Goal: Use online tool/utility: Utilize a website feature to perform a specific function

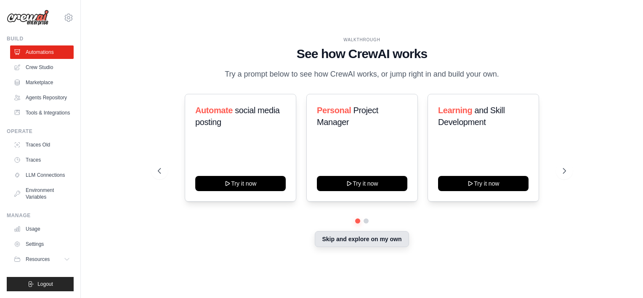
click at [370, 247] on div "Skip and explore on my own" at bounding box center [362, 240] width 408 height 16
click at [365, 240] on button "Skip and explore on my own" at bounding box center [362, 239] width 94 height 16
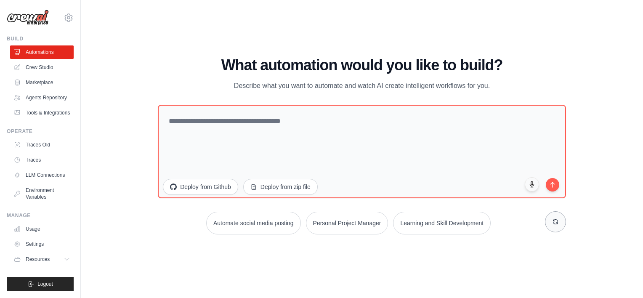
click at [563, 225] on button at bounding box center [555, 221] width 21 height 21
click at [561, 224] on button at bounding box center [555, 221] width 21 height 21
click at [560, 224] on button at bounding box center [555, 221] width 21 height 21
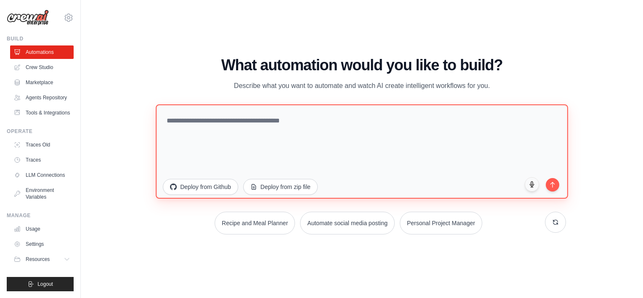
click at [210, 123] on textarea at bounding box center [362, 151] width 412 height 94
click at [235, 155] on textarea "**********" at bounding box center [362, 151] width 412 height 94
click at [271, 133] on textarea "**********" at bounding box center [362, 151] width 412 height 94
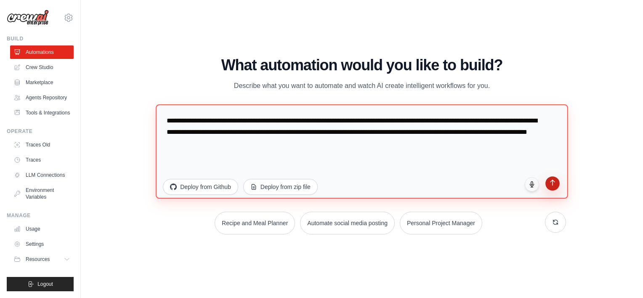
type textarea "**********"
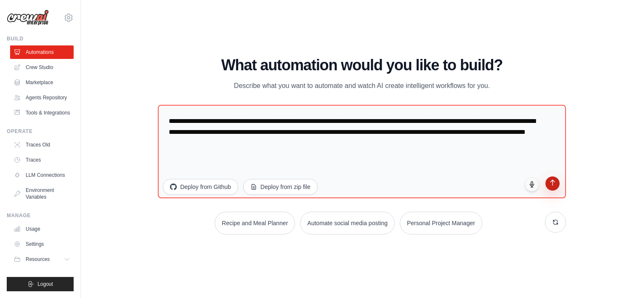
click at [552, 184] on icon "submit" at bounding box center [552, 182] width 7 height 7
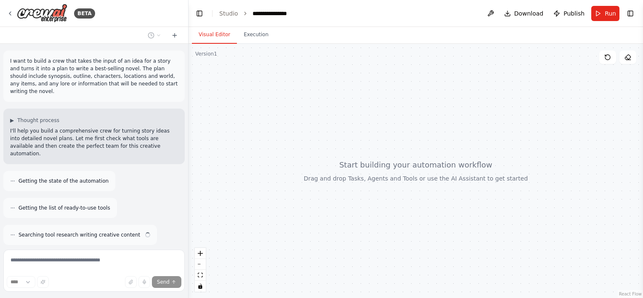
scroll to position [19, 0]
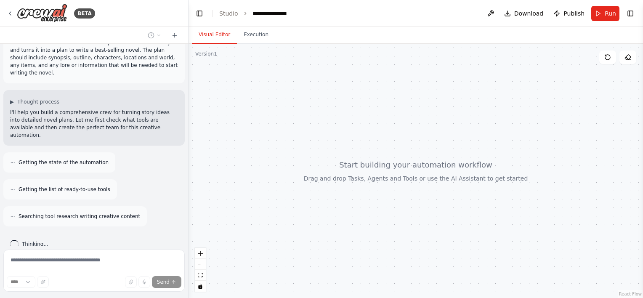
click at [0, 184] on html "**********" at bounding box center [321, 149] width 643 height 298
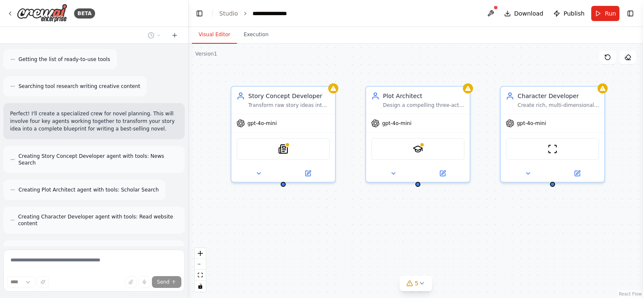
scroll to position [176, 0]
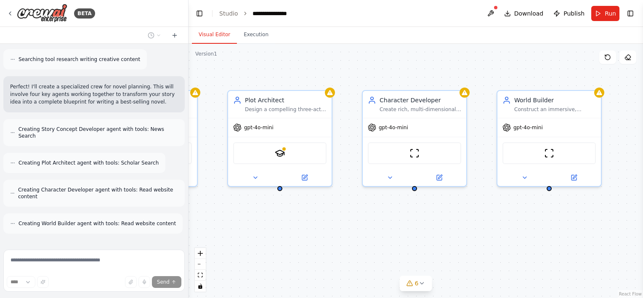
drag, startPoint x: 488, startPoint y: 232, endPoint x: 399, endPoint y: 230, distance: 88.4
click at [399, 231] on div "Story Concept Developer Transform raw story ideas into compelling, marketable c…" at bounding box center [416, 171] width 455 height 254
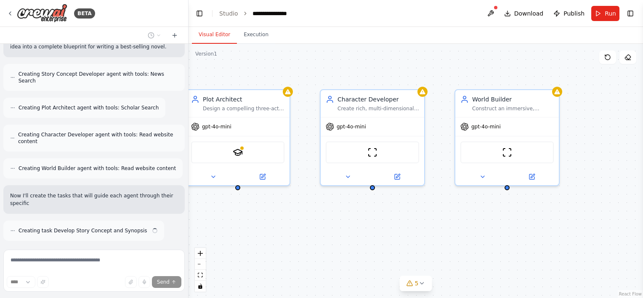
scroll to position [238, 0]
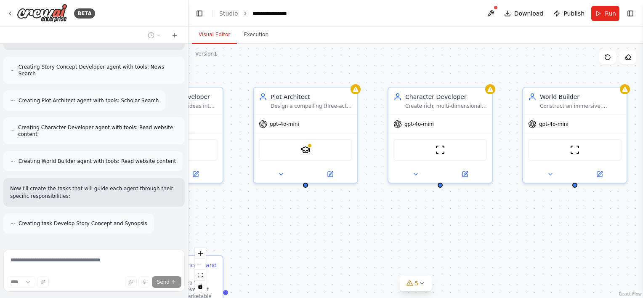
drag, startPoint x: 288, startPoint y: 233, endPoint x: 355, endPoint y: 231, distance: 67.8
click at [355, 231] on div ".deletable-edge-delete-btn { width: 20px; height: 20px; border: 0px solid #ffff…" at bounding box center [416, 171] width 455 height 254
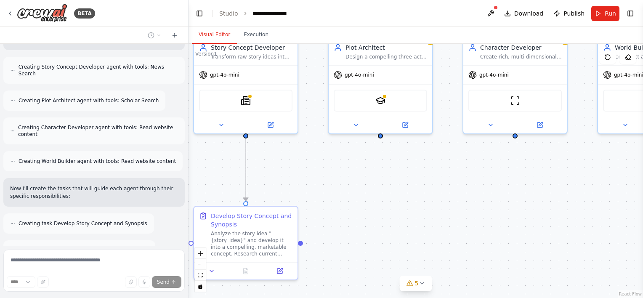
scroll to position [265, 0]
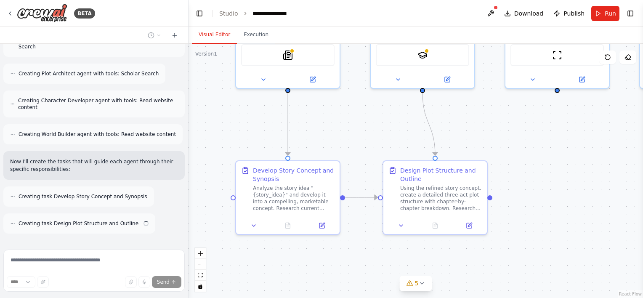
drag, startPoint x: 275, startPoint y: 222, endPoint x: 385, endPoint y: 134, distance: 140.8
click at [385, 134] on div ".deletable-edge-delete-btn { width: 20px; height: 20px; border: 0px solid #ffff…" at bounding box center [416, 171] width 455 height 254
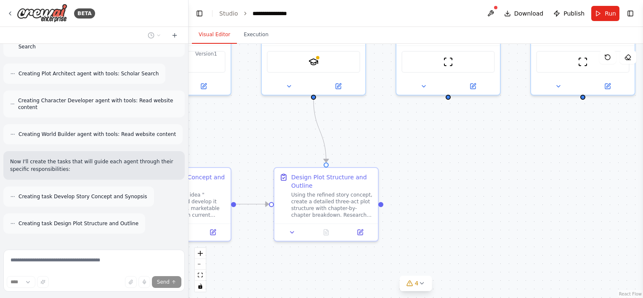
drag, startPoint x: 372, startPoint y: 136, endPoint x: 192, endPoint y: 146, distance: 180.9
click at [199, 145] on div ".deletable-edge-delete-btn { width: 20px; height: 20px; border: 0px solid #ffff…" at bounding box center [416, 171] width 455 height 254
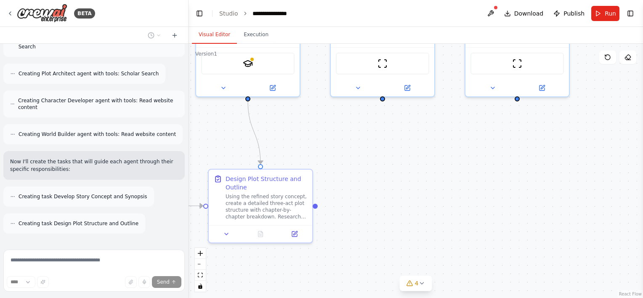
scroll to position [292, 0]
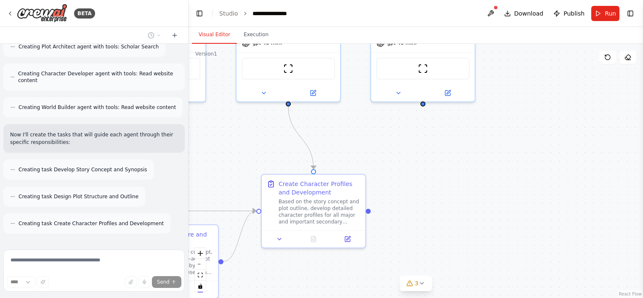
drag, startPoint x: 432, startPoint y: 136, endPoint x: 265, endPoint y: 157, distance: 168.2
click at [265, 157] on div ".deletable-edge-delete-btn { width: 20px; height: 20px; border: 0px solid #ffff…" at bounding box center [416, 171] width 455 height 254
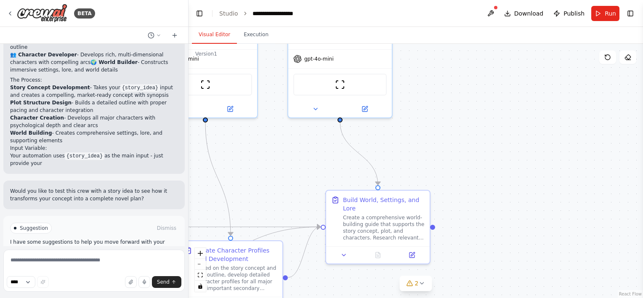
scroll to position [667, 0]
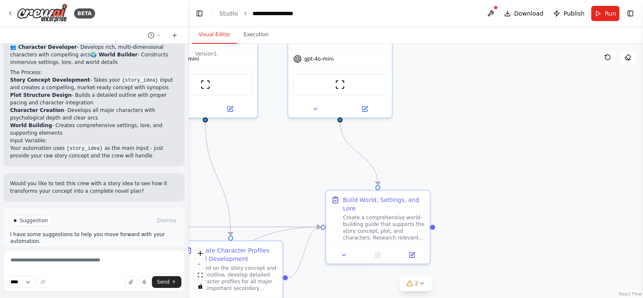
click at [0, 143] on html "BETA I want to build a crew that takes the input of an idea for a story and tur…" at bounding box center [321, 149] width 643 height 298
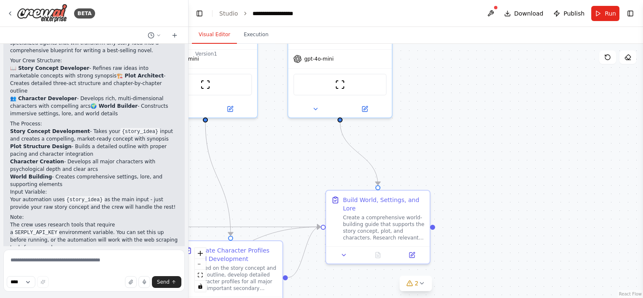
scroll to position [700, 0]
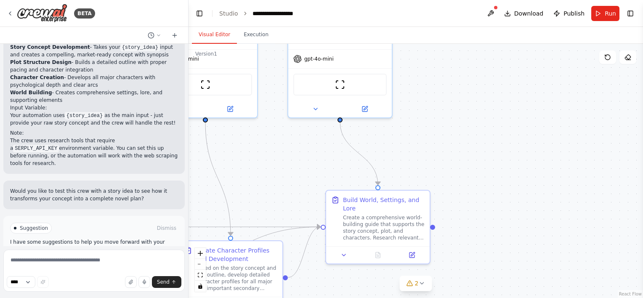
click at [25, 225] on span "Suggestion" at bounding box center [34, 228] width 28 height 7
click at [72, 266] on textarea at bounding box center [93, 271] width 181 height 42
